Goal: Information Seeking & Learning: Learn about a topic

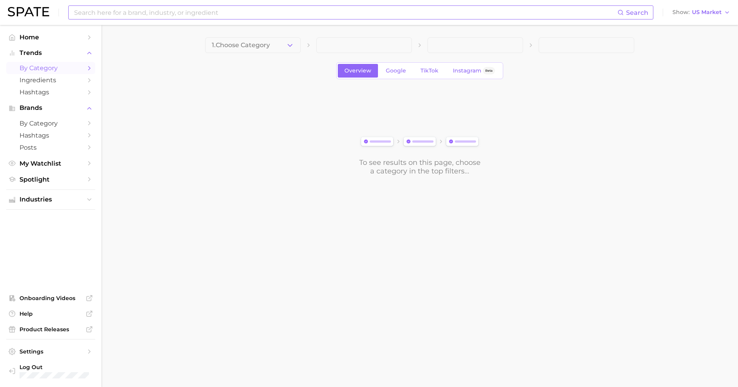
click at [271, 14] on input at bounding box center [345, 12] width 544 height 13
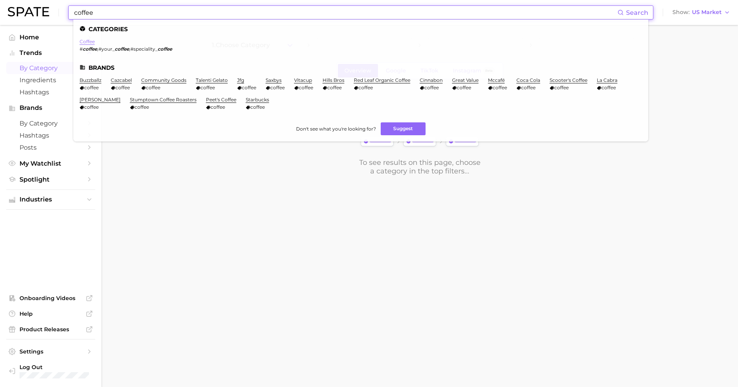
type input "coffee"
click at [86, 42] on link "coffee" at bounding box center [87, 42] width 15 height 6
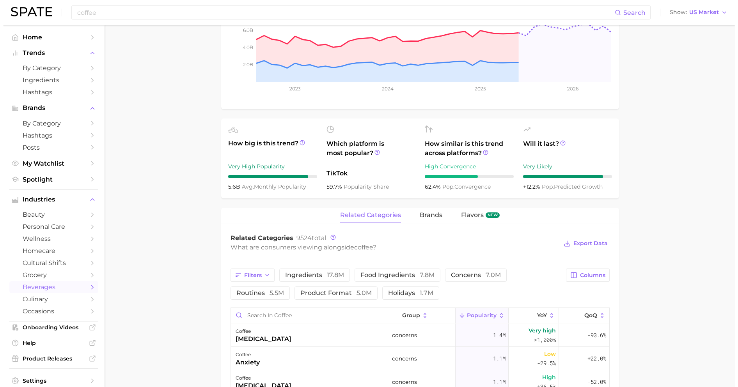
scroll to position [270, 0]
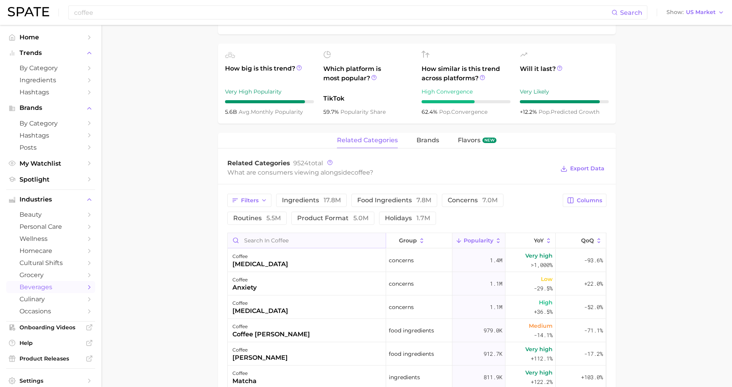
click at [289, 237] on input "Search in coffee" at bounding box center [307, 240] width 158 height 15
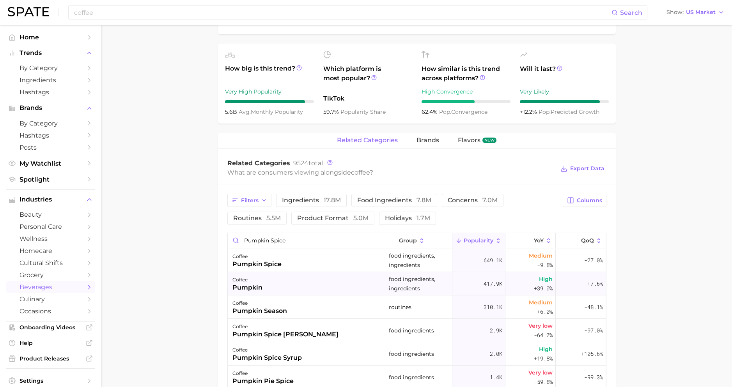
type input "pumpkin spice"
click at [297, 282] on div "coffee pumpkin" at bounding box center [307, 283] width 158 height 23
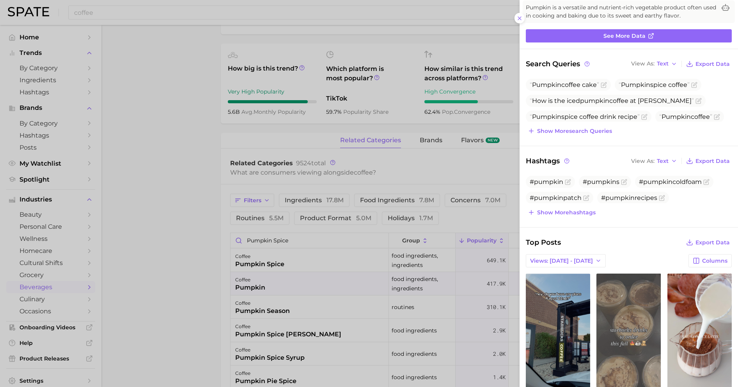
scroll to position [122, 0]
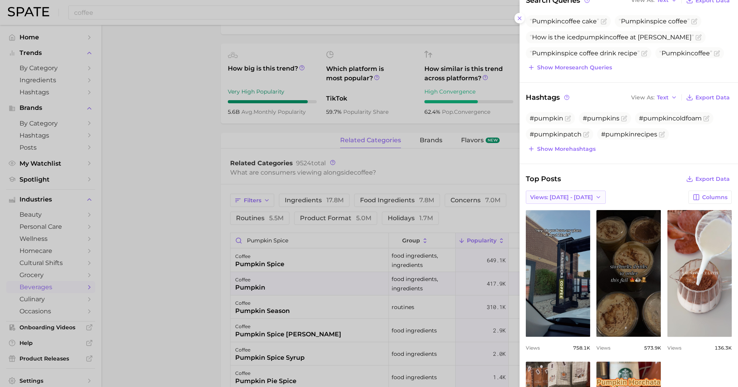
click at [549, 200] on button "Views: [DATE] - [DATE]" at bounding box center [566, 197] width 80 height 13
click at [546, 226] on span "Total Views" at bounding box center [545, 226] width 32 height 7
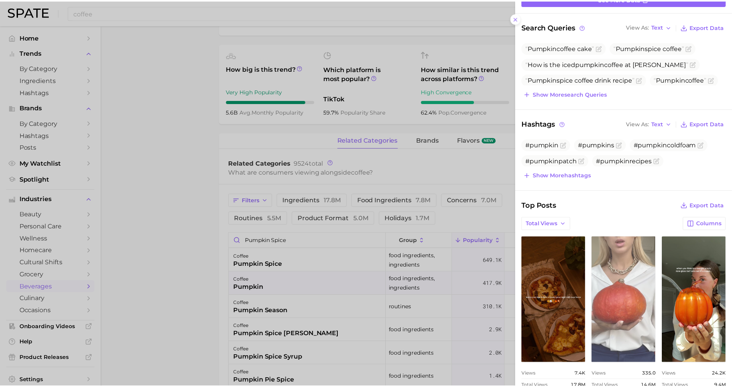
scroll to position [0, 0]
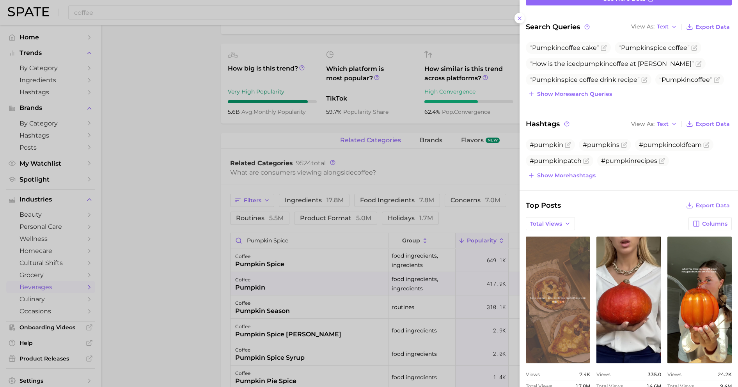
click at [575, 298] on link "view post on TikTok" at bounding box center [558, 300] width 64 height 127
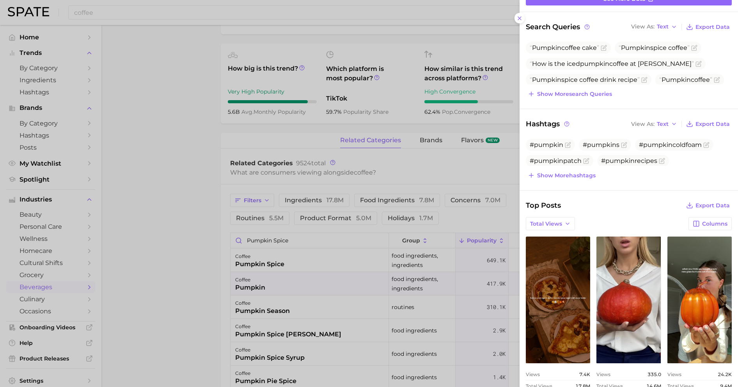
click at [204, 228] on div at bounding box center [369, 193] width 738 height 387
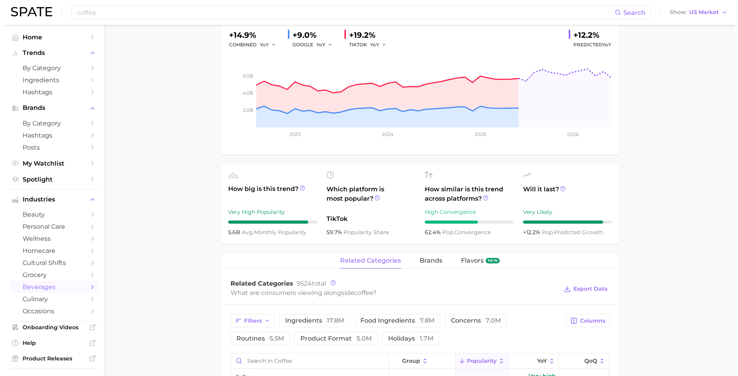
scroll to position [344, 0]
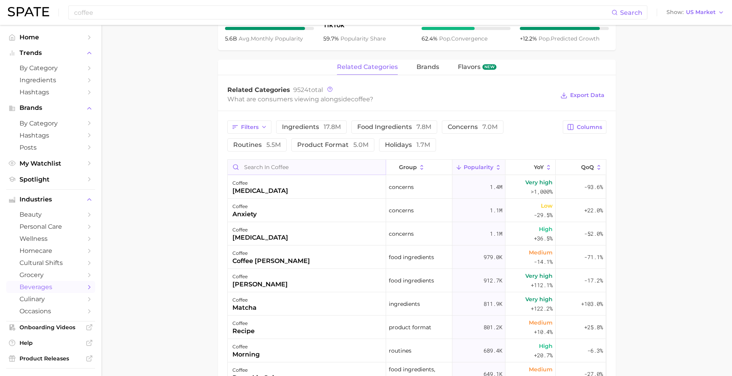
click at [266, 166] on input "Search in coffee" at bounding box center [307, 167] width 158 height 15
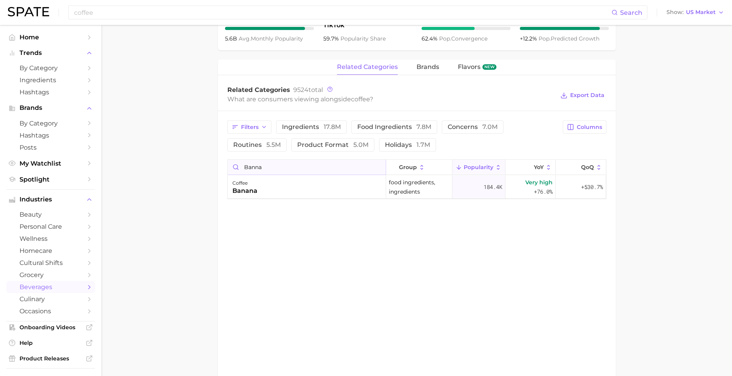
drag, startPoint x: 264, startPoint y: 170, endPoint x: 253, endPoint y: 169, distance: 10.5
click at [253, 169] on input "banna" at bounding box center [307, 167] width 158 height 15
type input "banna"
click at [260, 188] on div "coffee banana" at bounding box center [307, 186] width 158 height 23
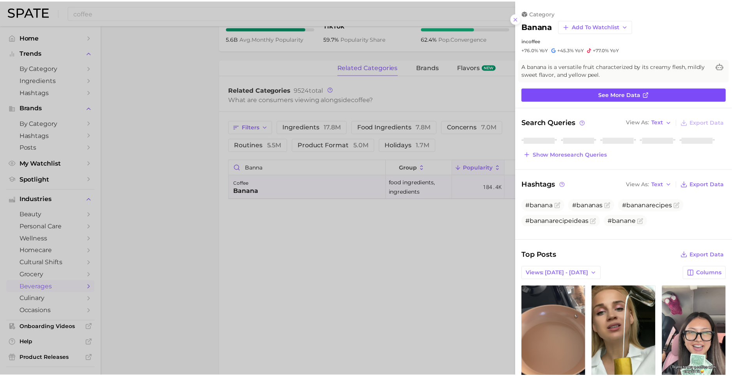
scroll to position [0, 0]
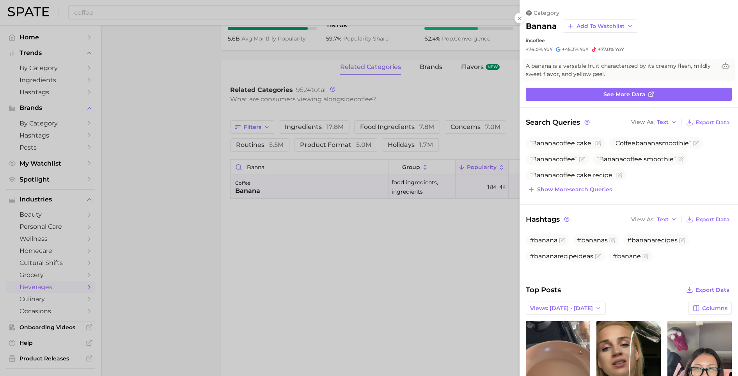
click at [372, 239] on div at bounding box center [369, 188] width 738 height 376
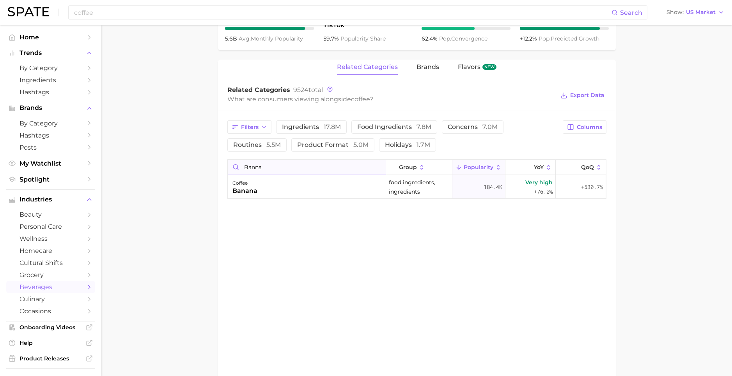
click at [375, 167] on input "banna" at bounding box center [307, 167] width 158 height 15
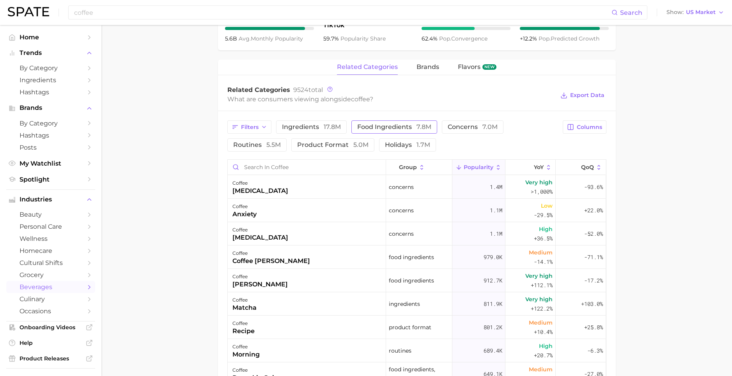
click at [368, 128] on span "food ingredients 7.8m" at bounding box center [394, 127] width 74 height 6
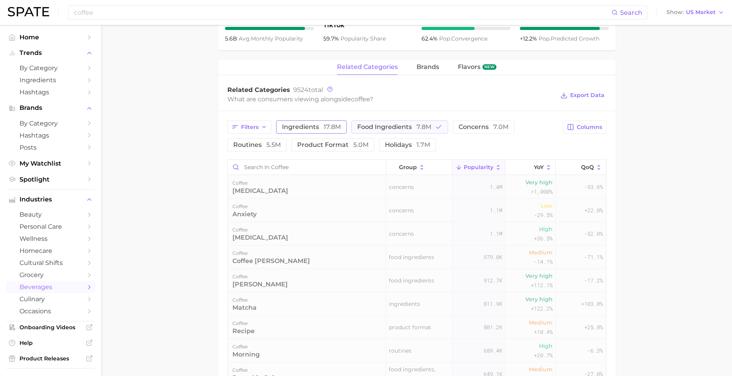
click at [324, 126] on span "17.8m" at bounding box center [332, 126] width 17 height 7
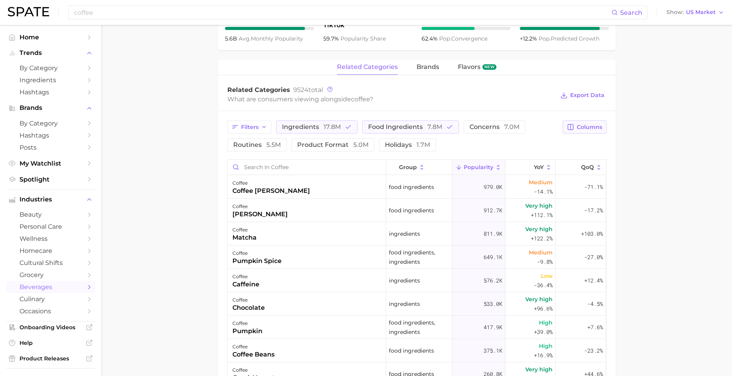
click at [589, 126] on span "Columns" at bounding box center [589, 127] width 25 height 7
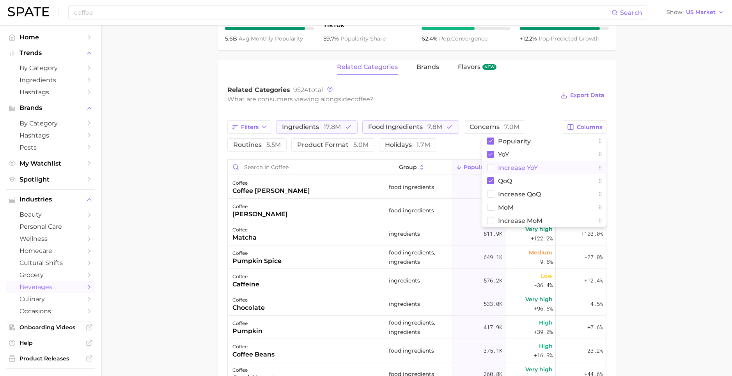
click at [528, 165] on span "Increase YoY" at bounding box center [518, 168] width 40 height 7
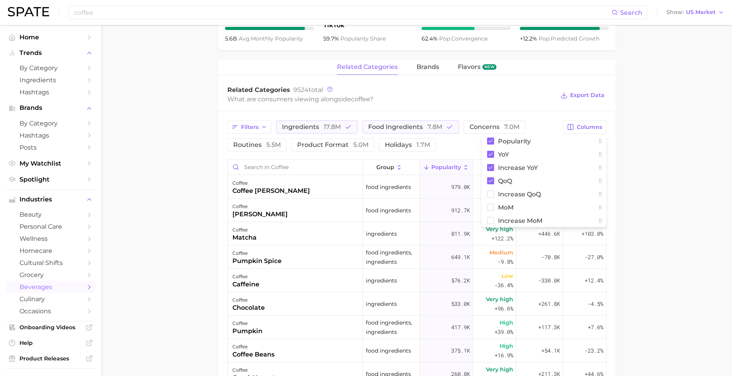
click at [659, 163] on main "1. coffees 2. coffee beverages 3. coffee beverages 4. coffee Overview Google Ti…" at bounding box center [416, 132] width 630 height 903
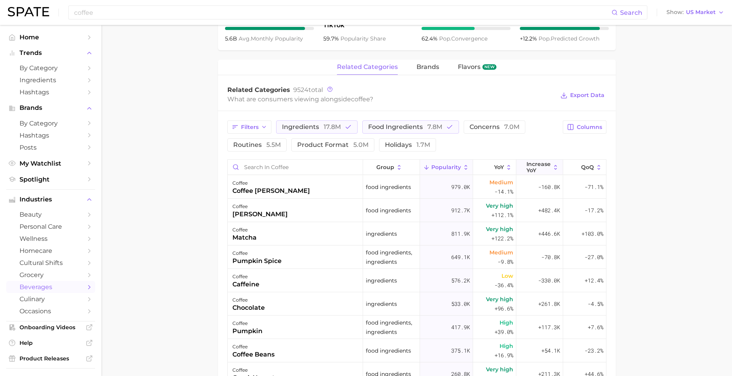
click at [531, 169] on span "Increase YoY" at bounding box center [538, 167] width 24 height 12
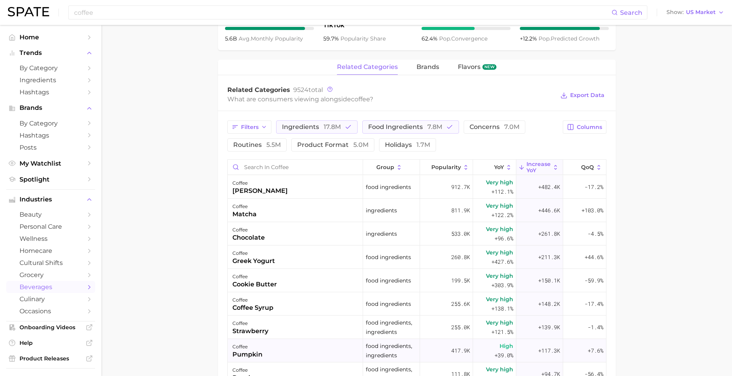
click at [309, 349] on div "coffee pumpkin" at bounding box center [296, 350] width 136 height 23
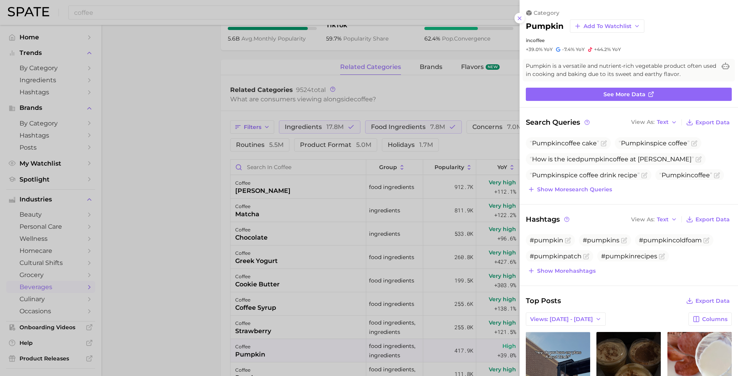
drag, startPoint x: 522, startPoint y: 14, endPoint x: 521, endPoint y: 42, distance: 27.7
click at [522, 15] on icon at bounding box center [519, 18] width 6 height 6
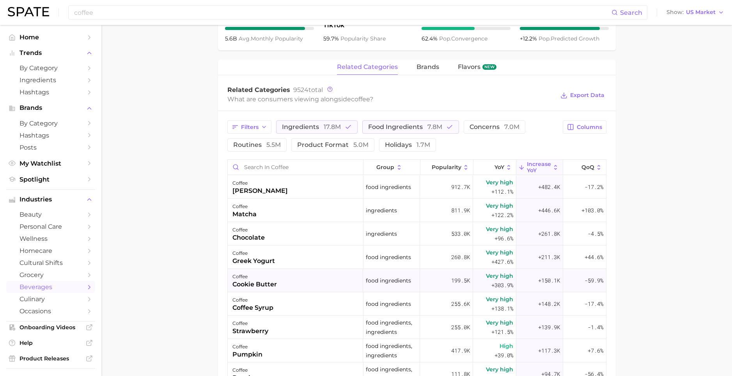
click at [297, 278] on div "coffee cookie butter" at bounding box center [296, 280] width 136 height 23
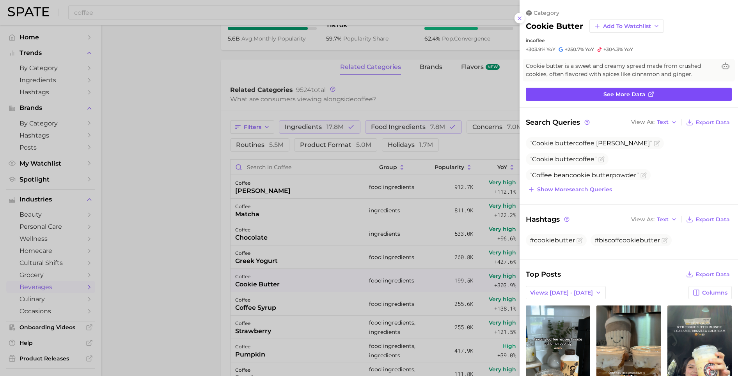
click at [594, 91] on link "See more data" at bounding box center [629, 94] width 206 height 13
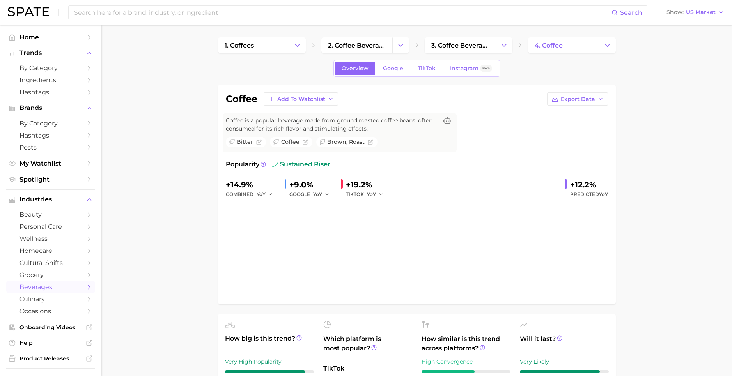
type input "coffee"
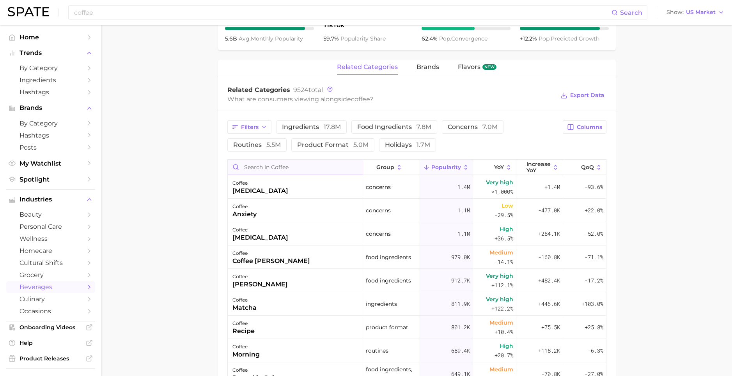
click at [291, 166] on input "Search in coffee" at bounding box center [295, 167] width 135 height 15
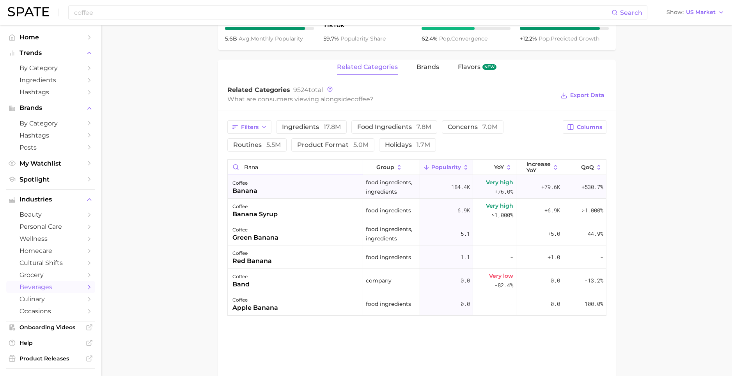
type input "bana"
click at [278, 188] on div "coffee banana" at bounding box center [296, 186] width 136 height 23
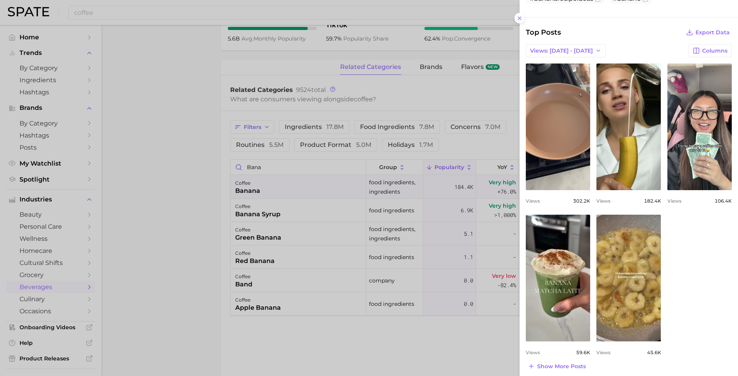
scroll to position [0, 0]
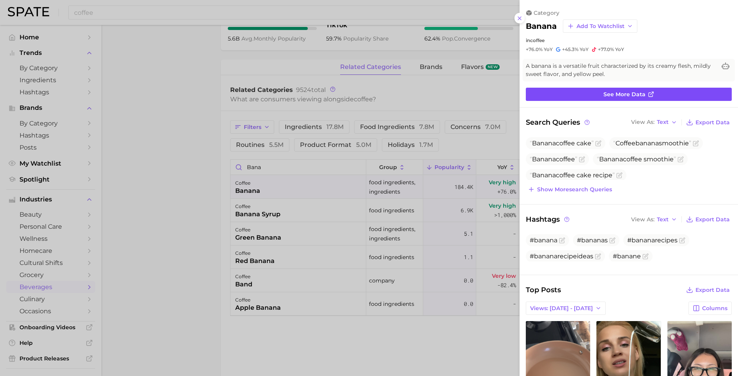
click at [618, 94] on span "See more data" at bounding box center [624, 94] width 42 height 7
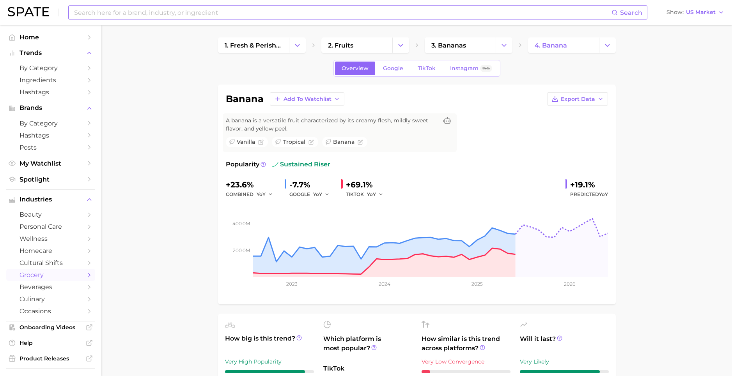
click at [197, 14] on input at bounding box center [342, 12] width 538 height 13
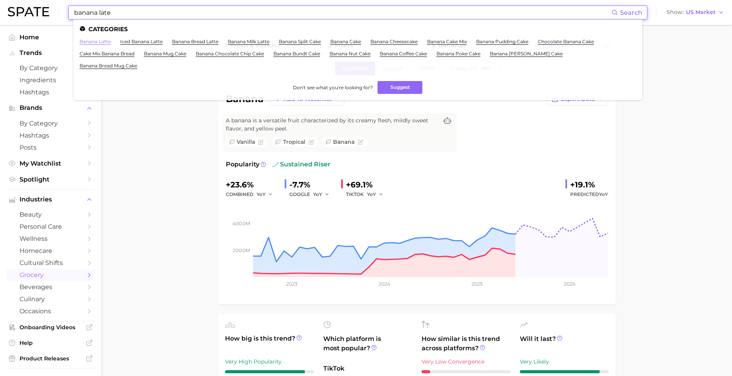
type input "banana late"
click at [97, 42] on link "banana latte" at bounding box center [95, 42] width 31 height 6
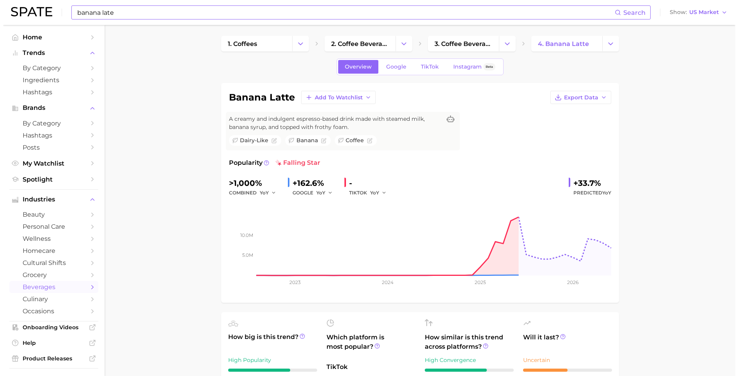
scroll to position [187, 0]
